Goal: Information Seeking & Learning: Learn about a topic

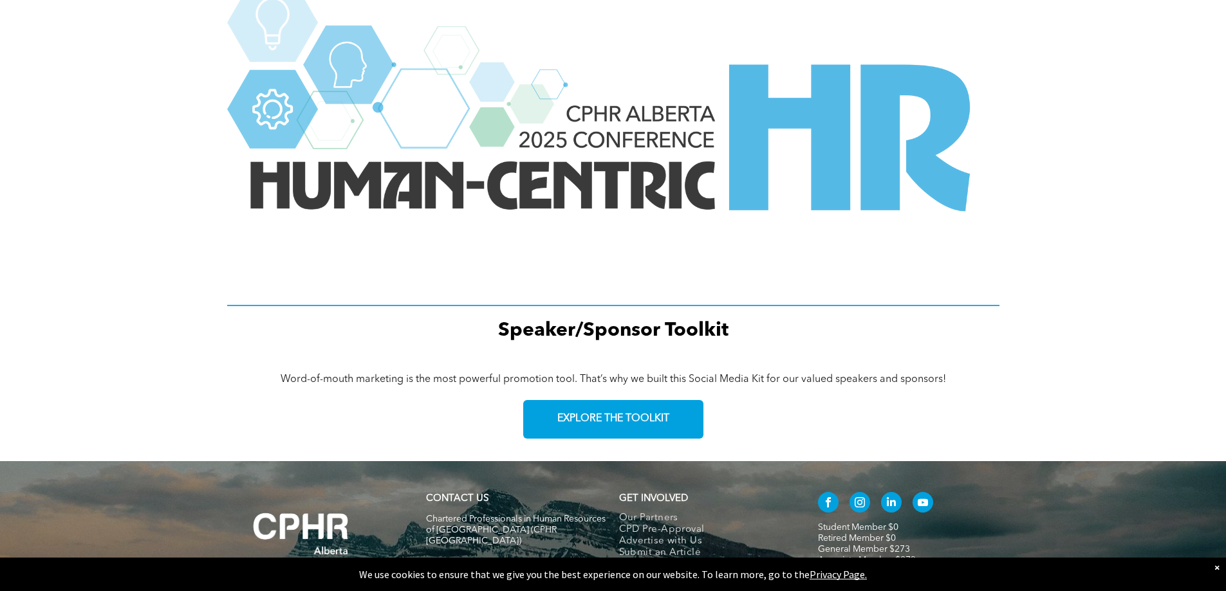
scroll to position [1668, 0]
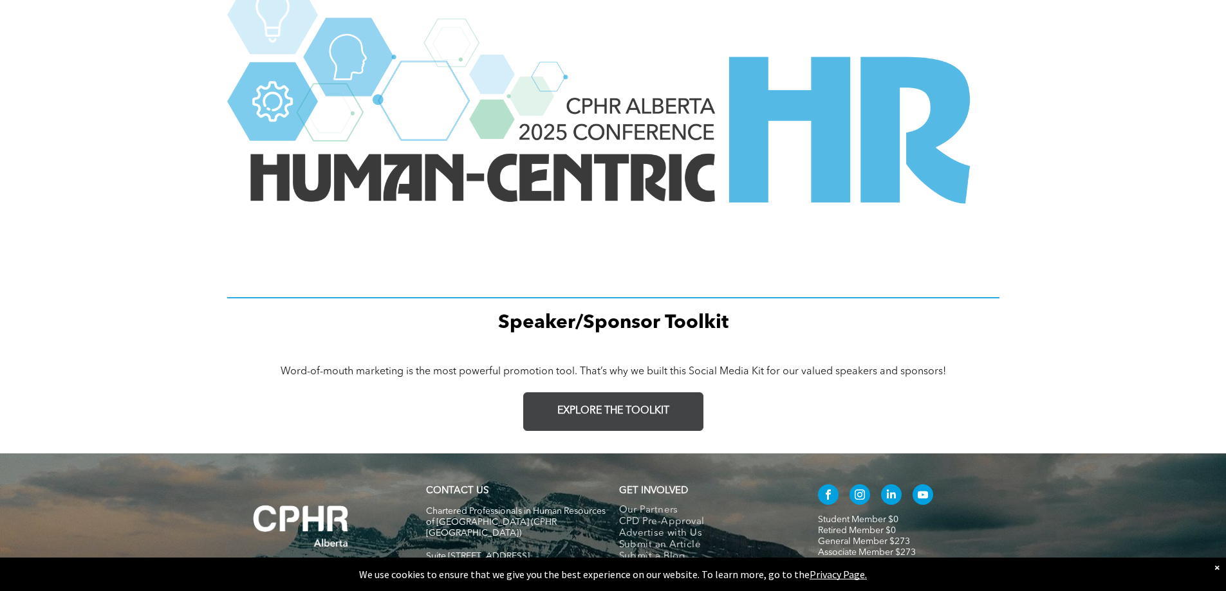
click at [633, 414] on span "EXPLORE THE TOOLKIT" at bounding box center [613, 411] width 112 height 12
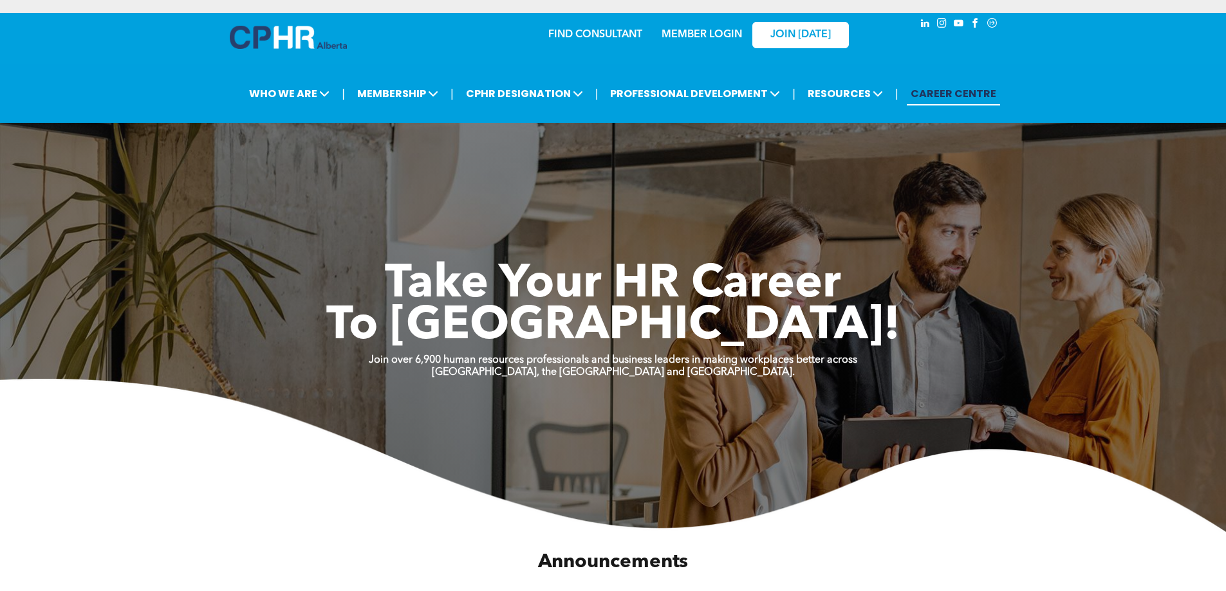
scroll to position [517, 0]
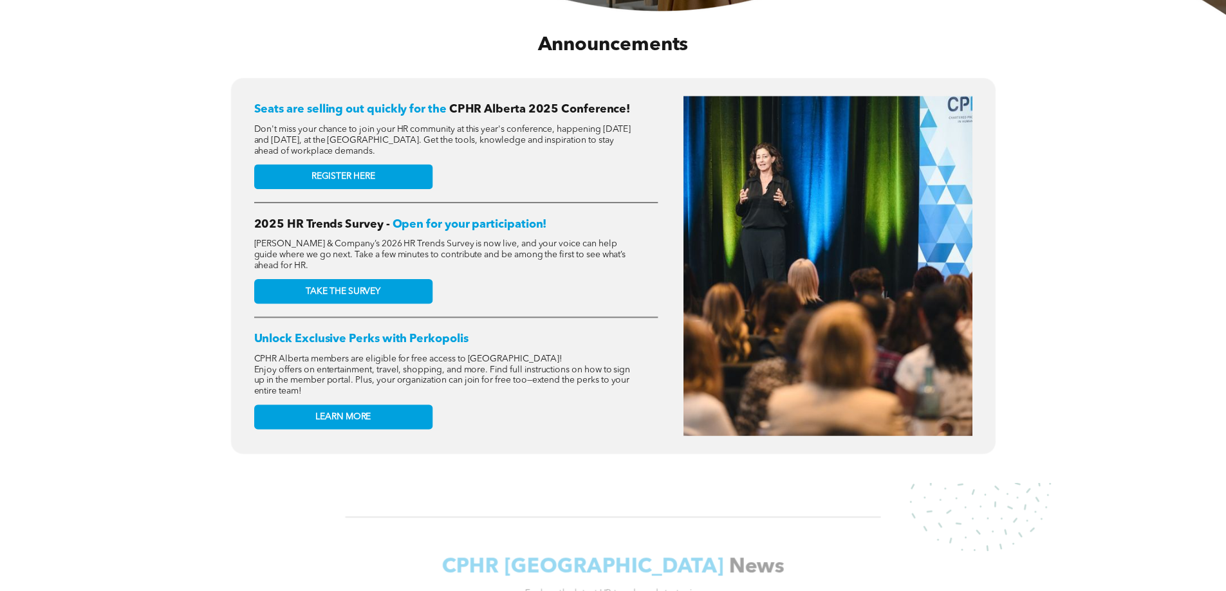
click at [610, 172] on div "Seats are selling out quickly for the CPHR Alberta 2025 Conference! Don't miss …" at bounding box center [456, 266] width 404 height 340
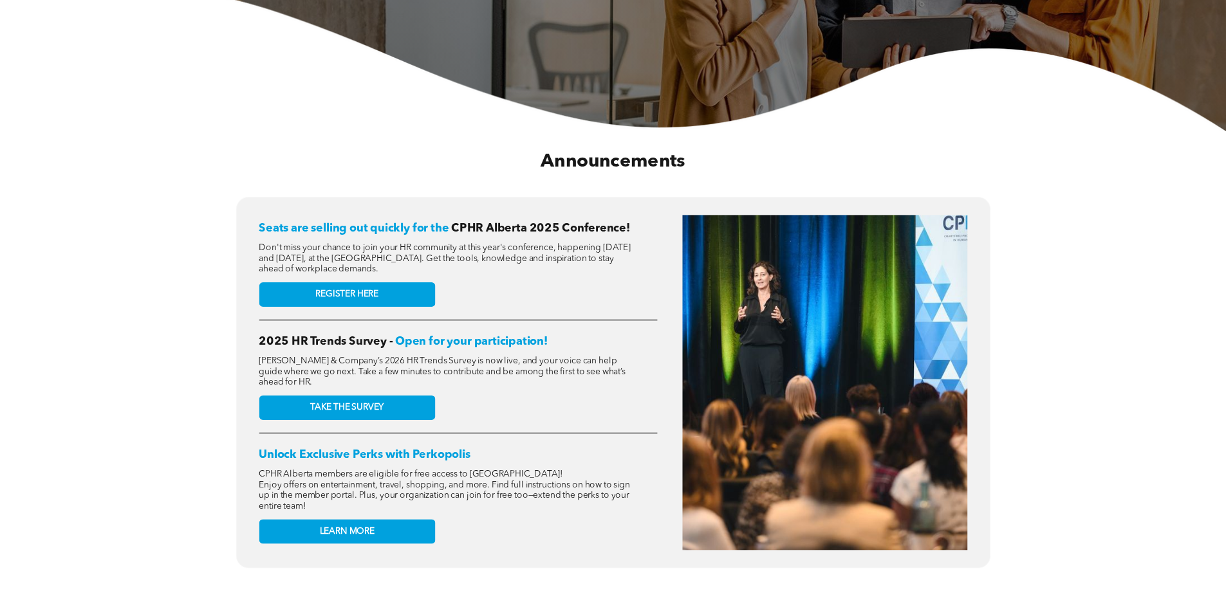
scroll to position [0, 0]
